Goal: Task Accomplishment & Management: Manage account settings

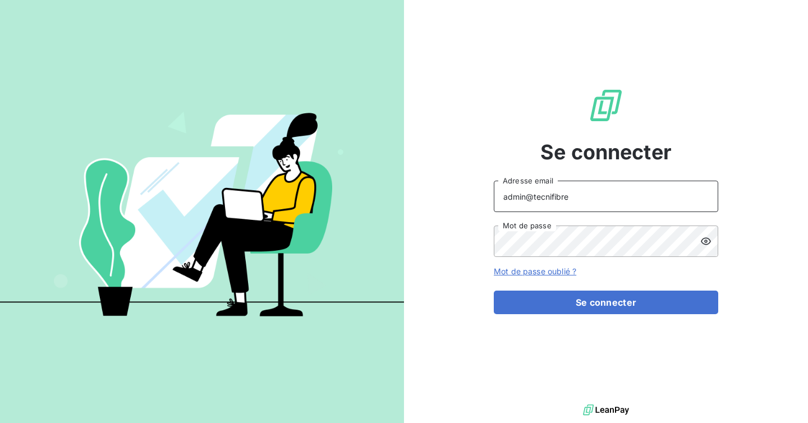
click at [569, 199] on input "admin@tecnifibre" at bounding box center [606, 196] width 224 height 31
type input "admin@worklib"
click at [574, 290] on form "admin@worklib Adresse email Mot de passe Mot de passe oublié ? Se connecter" at bounding box center [606, 248] width 224 height 134
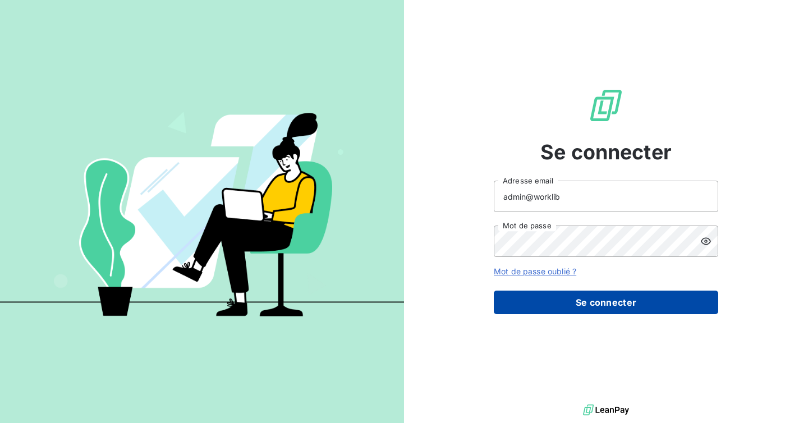
click at [574, 308] on button "Se connecter" at bounding box center [606, 303] width 224 height 24
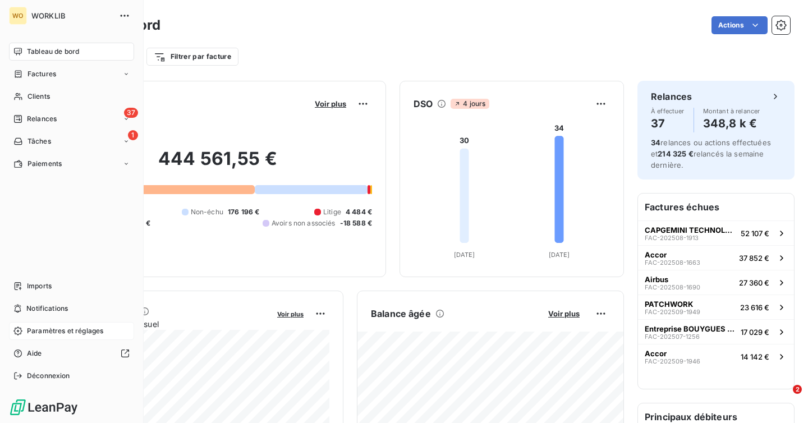
click at [66, 335] on span "Paramètres et réglages" at bounding box center [65, 331] width 76 height 10
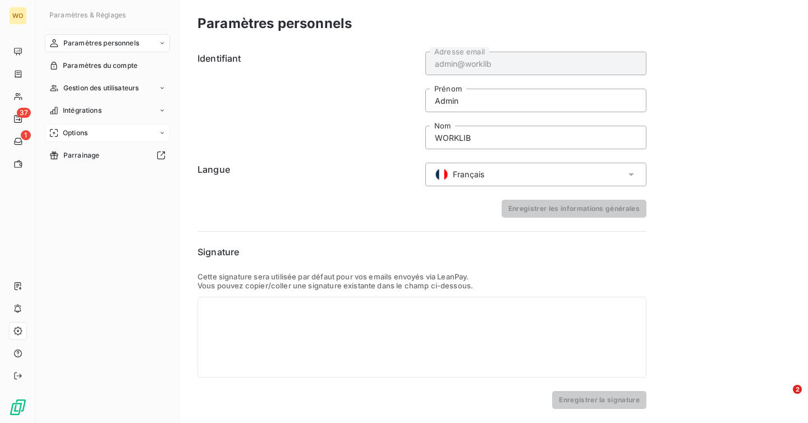
click at [90, 126] on div "Options" at bounding box center [107, 133] width 125 height 18
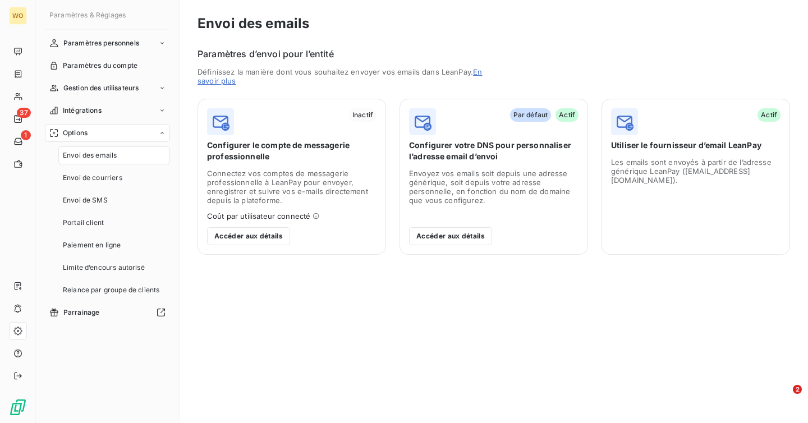
click at [103, 156] on span "Envoi des emails" at bounding box center [90, 155] width 54 height 10
click at [460, 237] on button "Accéder aux détails" at bounding box center [450, 236] width 83 height 18
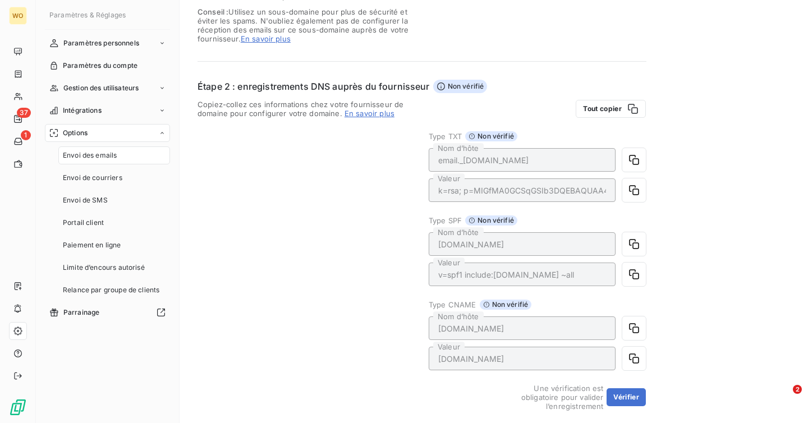
scroll to position [164, 0]
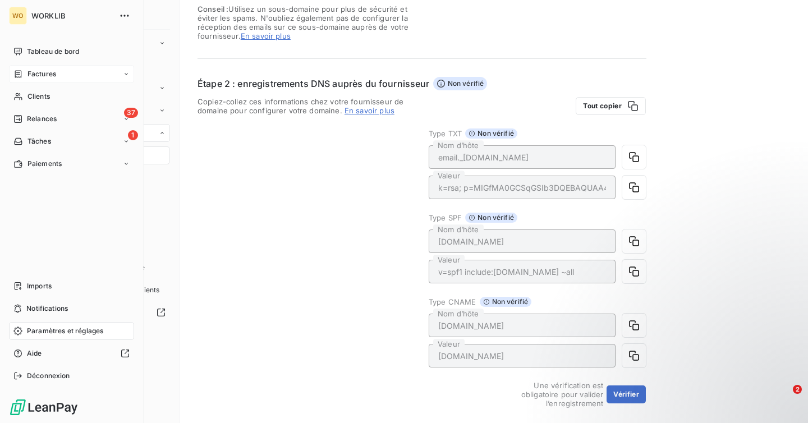
click at [52, 68] on div "Factures" at bounding box center [71, 74] width 125 height 18
click at [46, 96] on span "Factures" at bounding box center [41, 96] width 29 height 10
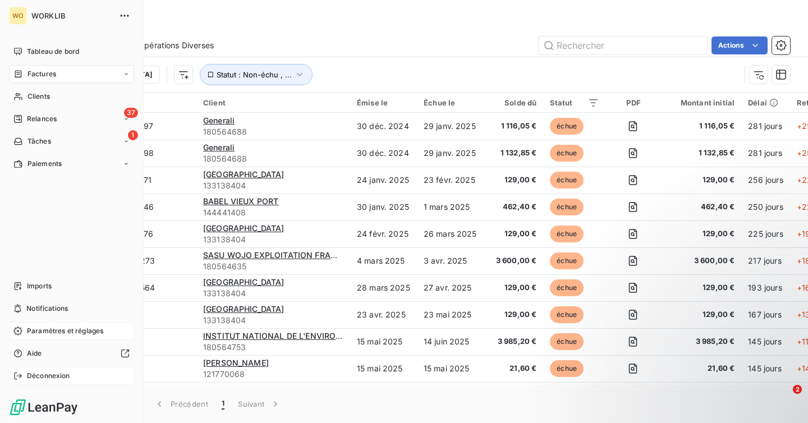
click at [48, 371] on span "Déconnexion" at bounding box center [48, 376] width 43 height 10
